Goal: Task Accomplishment & Management: Manage account settings

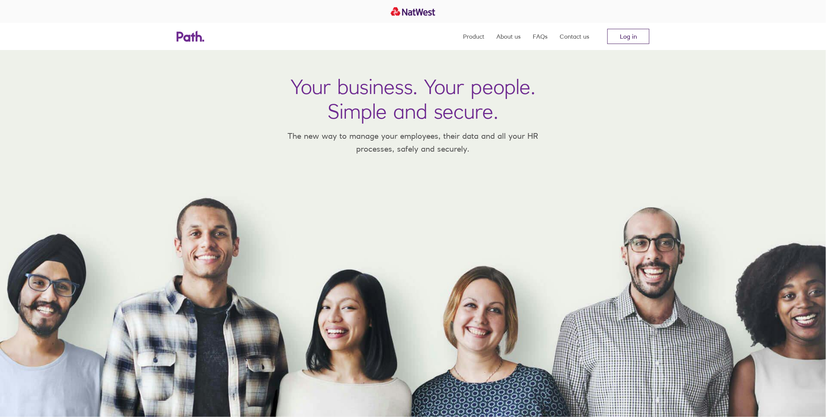
click at [620, 38] on link "Log in" at bounding box center [628, 36] width 42 height 15
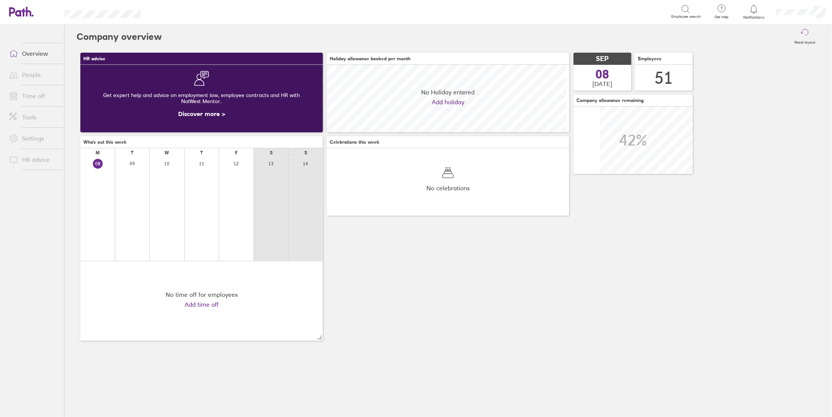
scroll to position [67, 243]
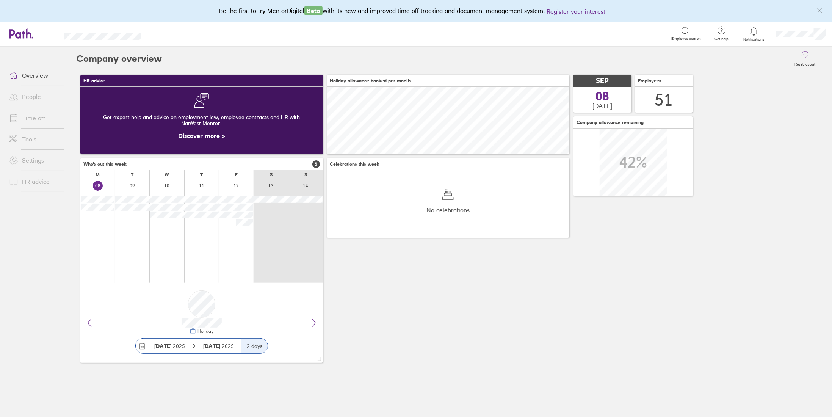
click at [537, 287] on div "HR advice Get expert help and advice on employment law, employee contracts and …" at bounding box center [448, 219] width 743 height 296
click at [41, 97] on link "People" at bounding box center [33, 96] width 61 height 15
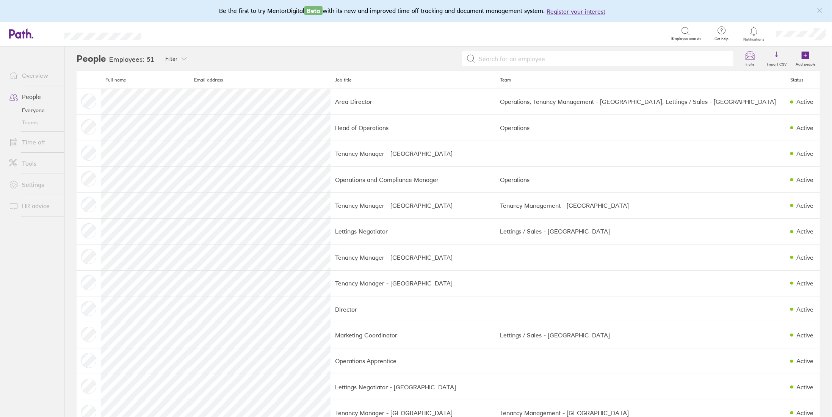
click at [33, 143] on link "Time off" at bounding box center [33, 142] width 61 height 15
